Goal: Check status: Check status

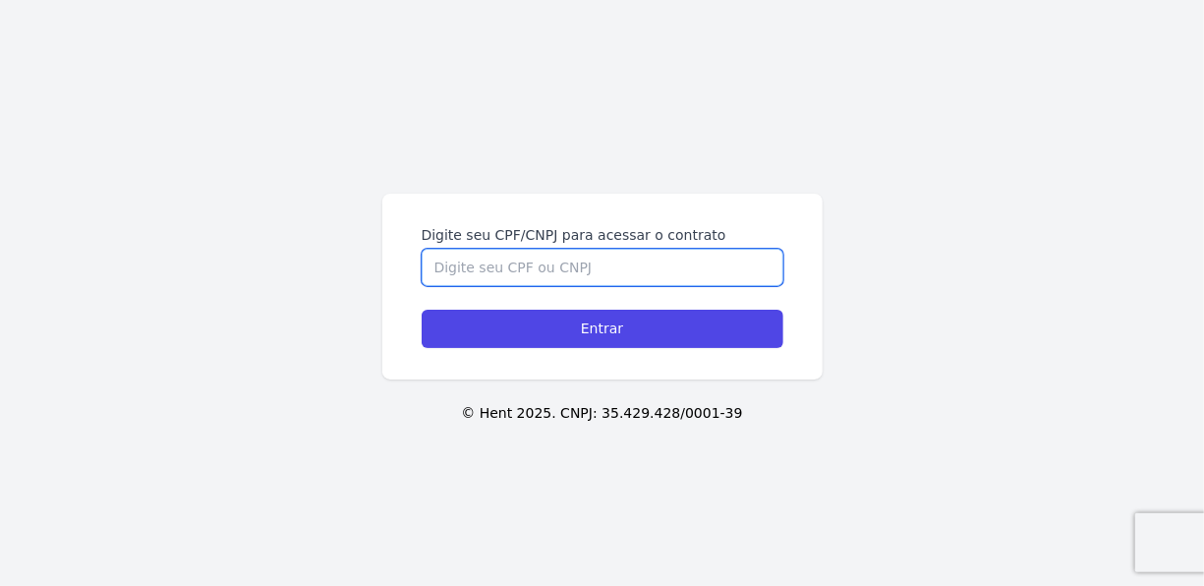
click at [550, 271] on input "Digite seu CPF/CNPJ para acessar o contrato" at bounding box center [603, 267] width 362 height 37
type input "45311921846"
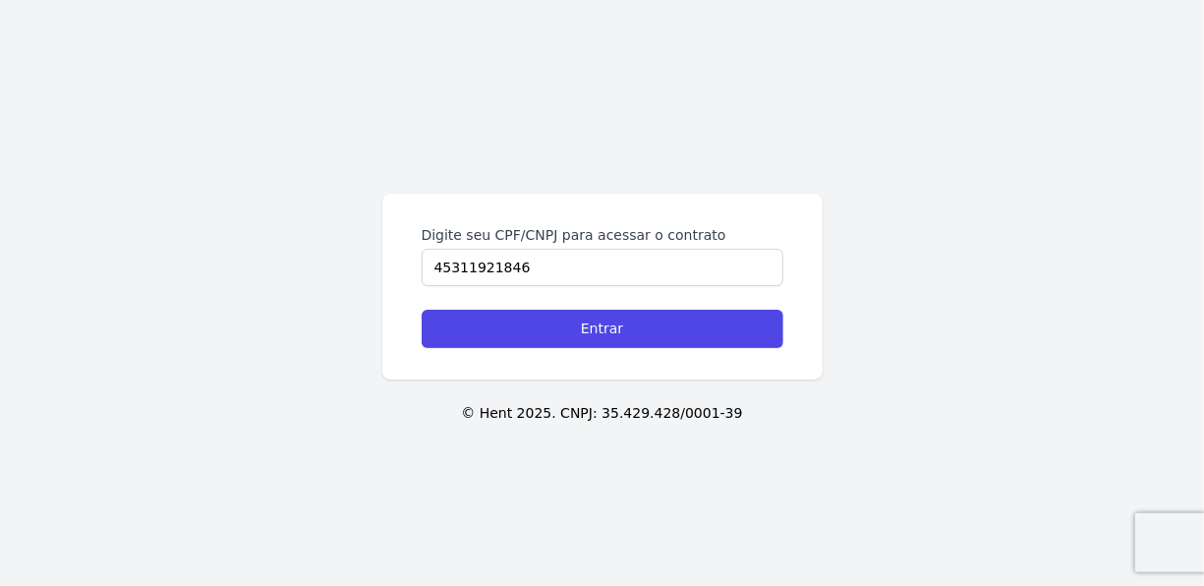
click at [593, 347] on div "Digite seu CPF/CNPJ para acessar o contrato 45311921846 Entrar" at bounding box center [602, 287] width 440 height 186
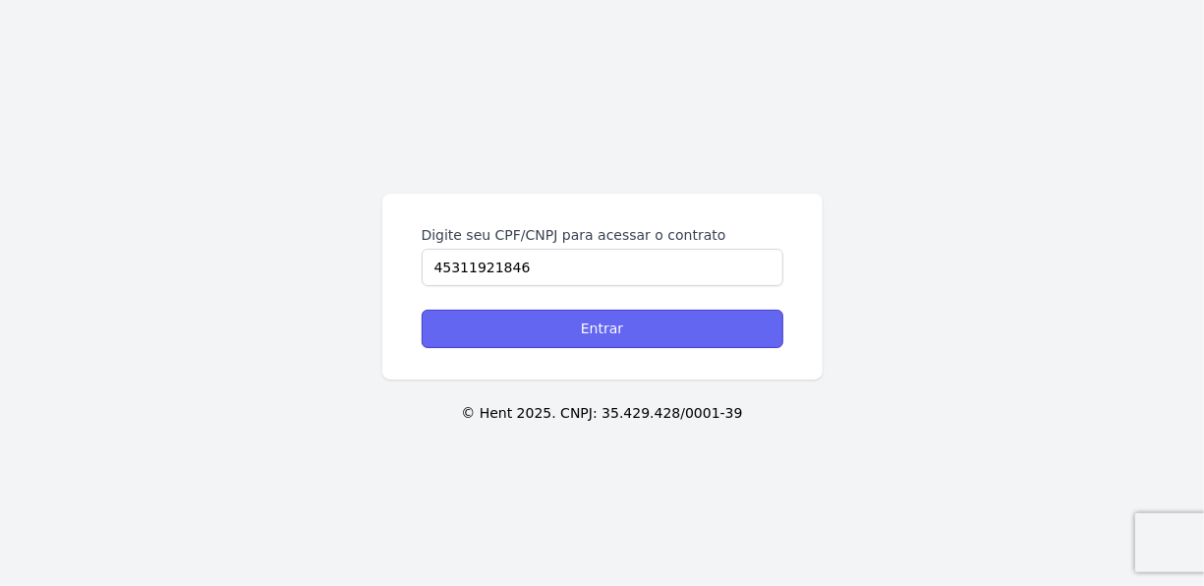
click at [593, 332] on input "Entrar" at bounding box center [603, 329] width 362 height 38
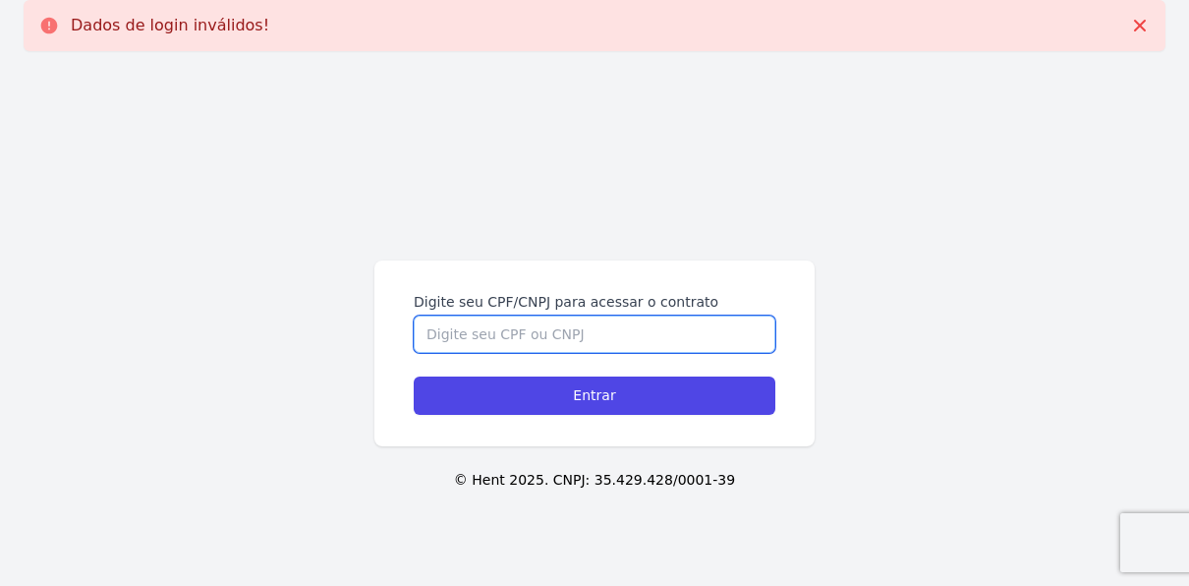
click at [593, 332] on input "Digite seu CPF/CNPJ para acessar o contrato" at bounding box center [595, 334] width 362 height 37
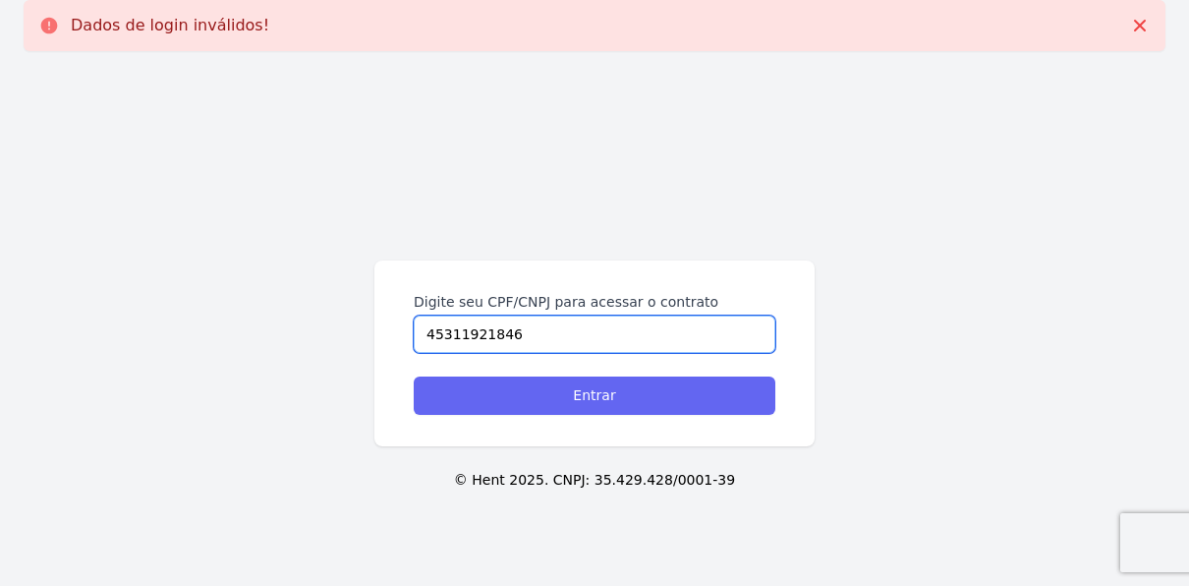
type input "45311921846"
click at [599, 401] on input "Entrar" at bounding box center [595, 395] width 362 height 38
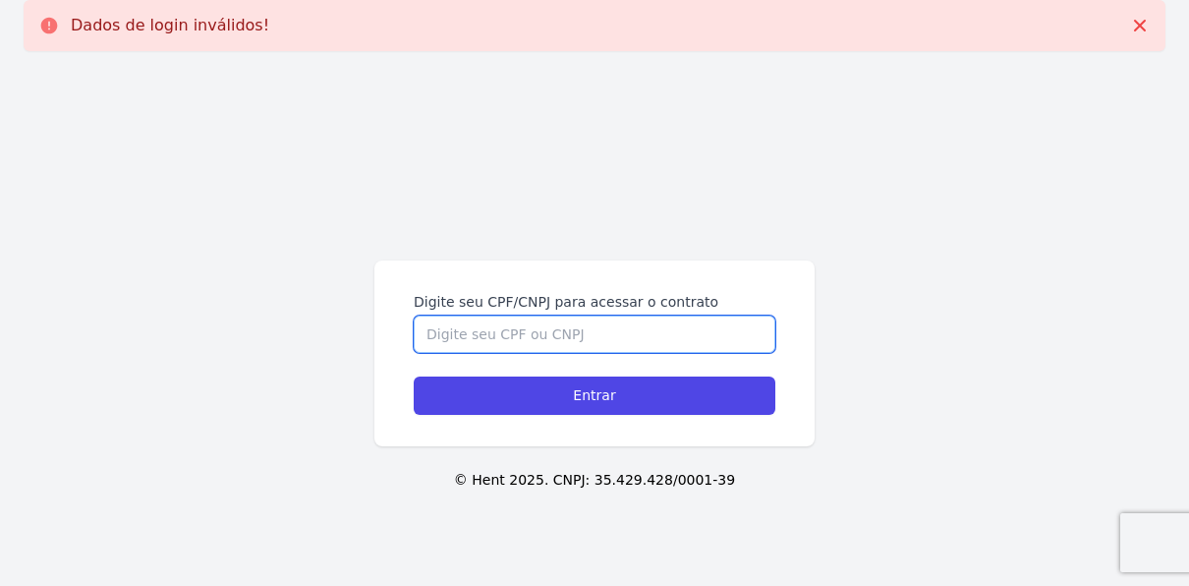
click at [521, 346] on input "Digite seu CPF/CNPJ para acessar o contrato" at bounding box center [595, 334] width 362 height 37
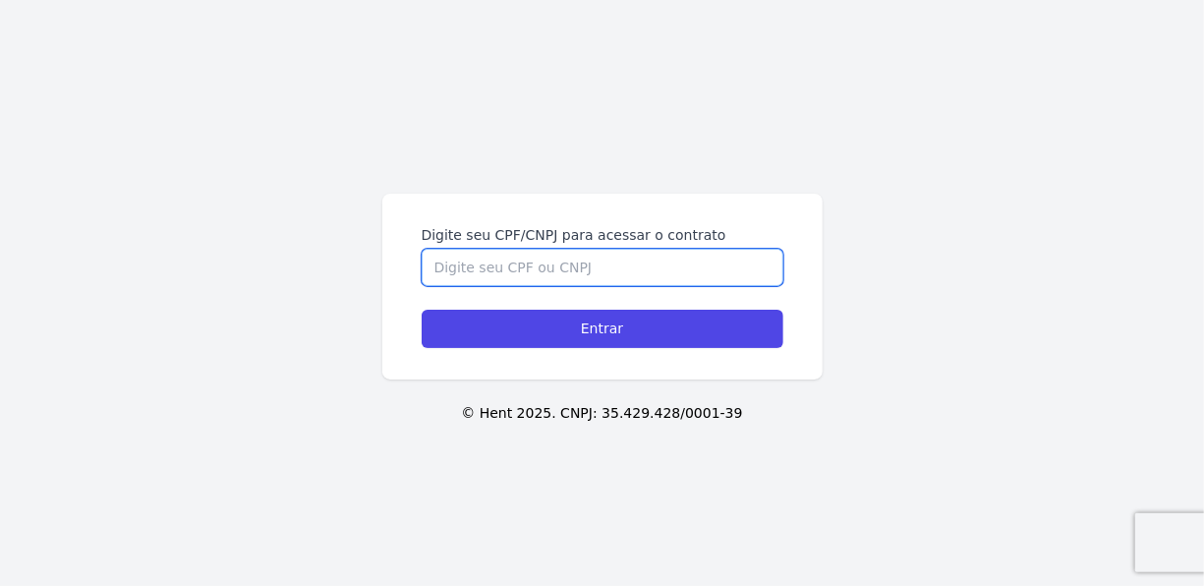
click at [580, 271] on input "Digite seu CPF/CNPJ para acessar o contrato" at bounding box center [603, 267] width 362 height 37
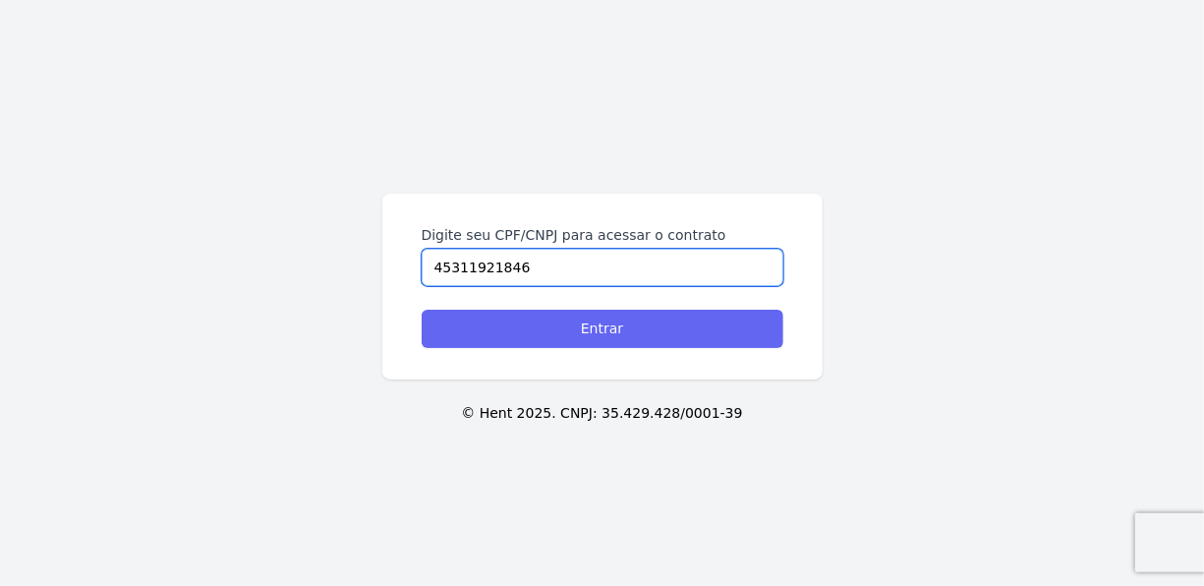
type input "45311921846"
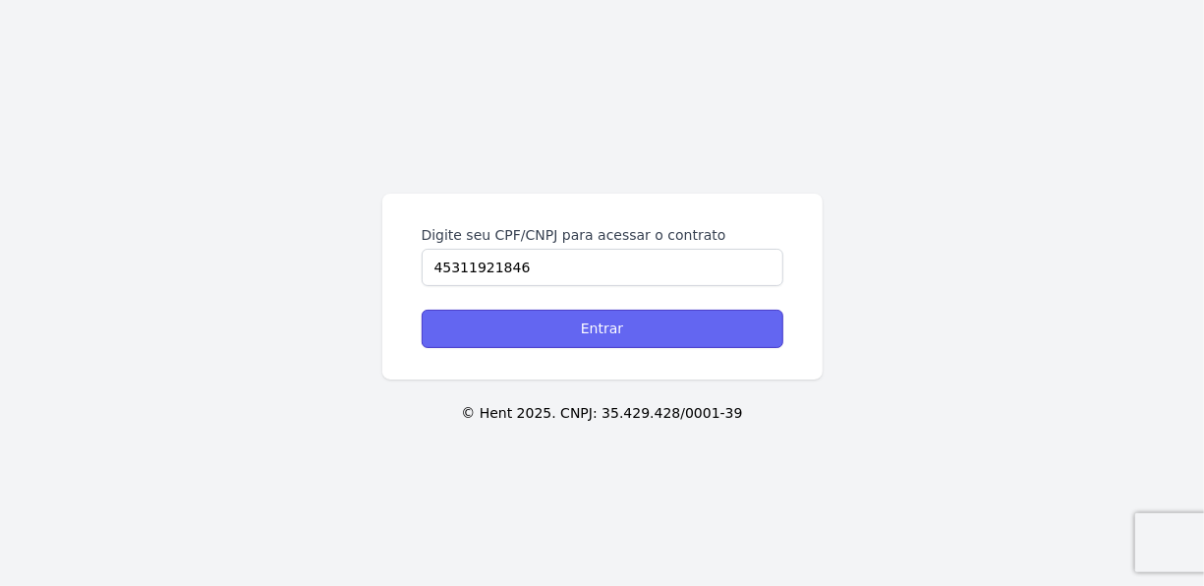
click at [620, 331] on input "Entrar" at bounding box center [603, 329] width 362 height 38
